Goal: Information Seeking & Learning: Learn about a topic

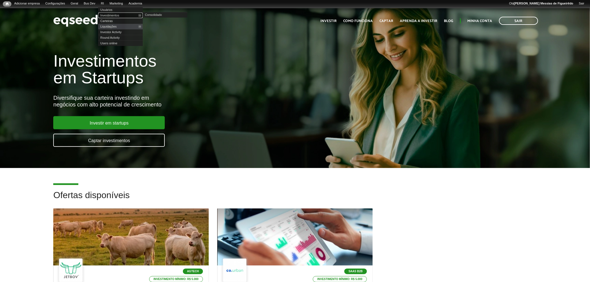
click at [112, 17] on link "Investimentos" at bounding box center [120, 16] width 45 height 6
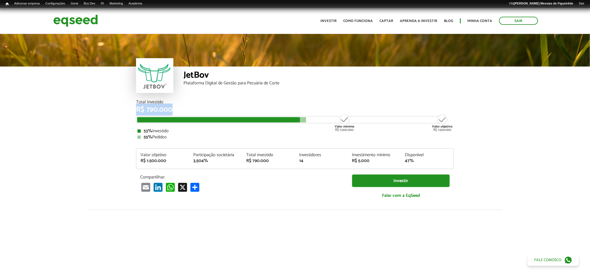
drag, startPoint x: 136, startPoint y: 109, endPoint x: 257, endPoint y: 108, distance: 121.0
click at [191, 105] on div "Total Investido R$ 790.000" at bounding box center [295, 106] width 318 height 13
click at [313, 107] on div "R$ 790.000" at bounding box center [295, 109] width 318 height 7
drag, startPoint x: 137, startPoint y: 129, endPoint x: 184, endPoint y: 127, distance: 46.9
click at [184, 127] on div "Total Investido R$ 790.000 Valor mínimo R$ 1.000.000 Valor objetivo R$ 1.500.00…" at bounding box center [295, 120] width 318 height 40
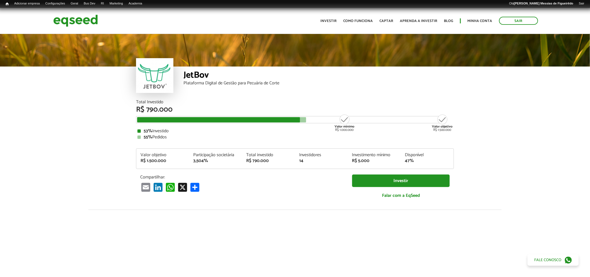
click at [180, 136] on div "55% Pedidos" at bounding box center [294, 137] width 315 height 4
click at [121, 32] on link "UTM Data" at bounding box center [129, 32] width 45 height 6
